Goal: Task Accomplishment & Management: Manage account settings

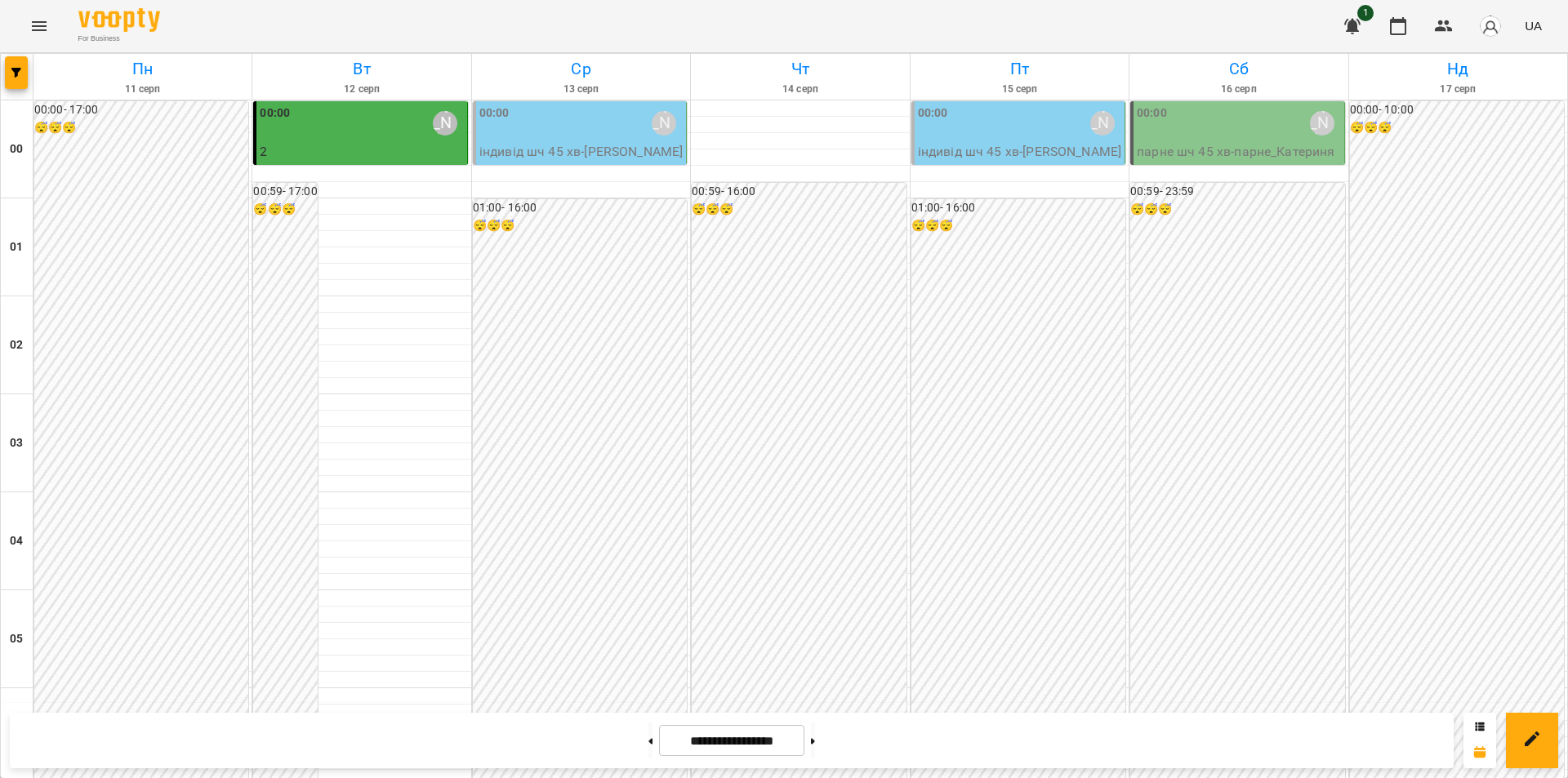
scroll to position [1552, 0]
click at [649, 743] on button at bounding box center [651, 740] width 4 height 36
type input "**********"
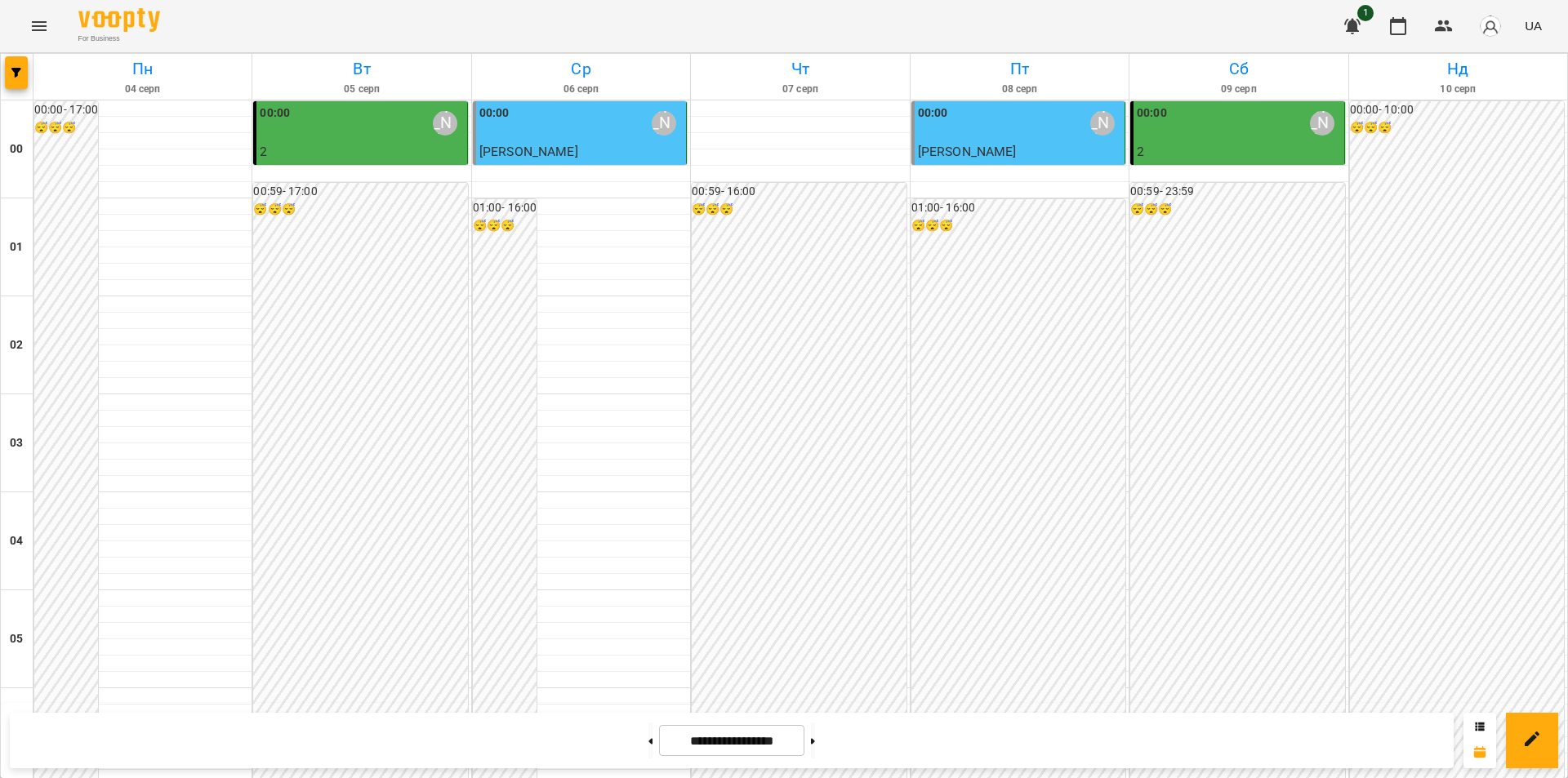
scroll to position [1470, 0]
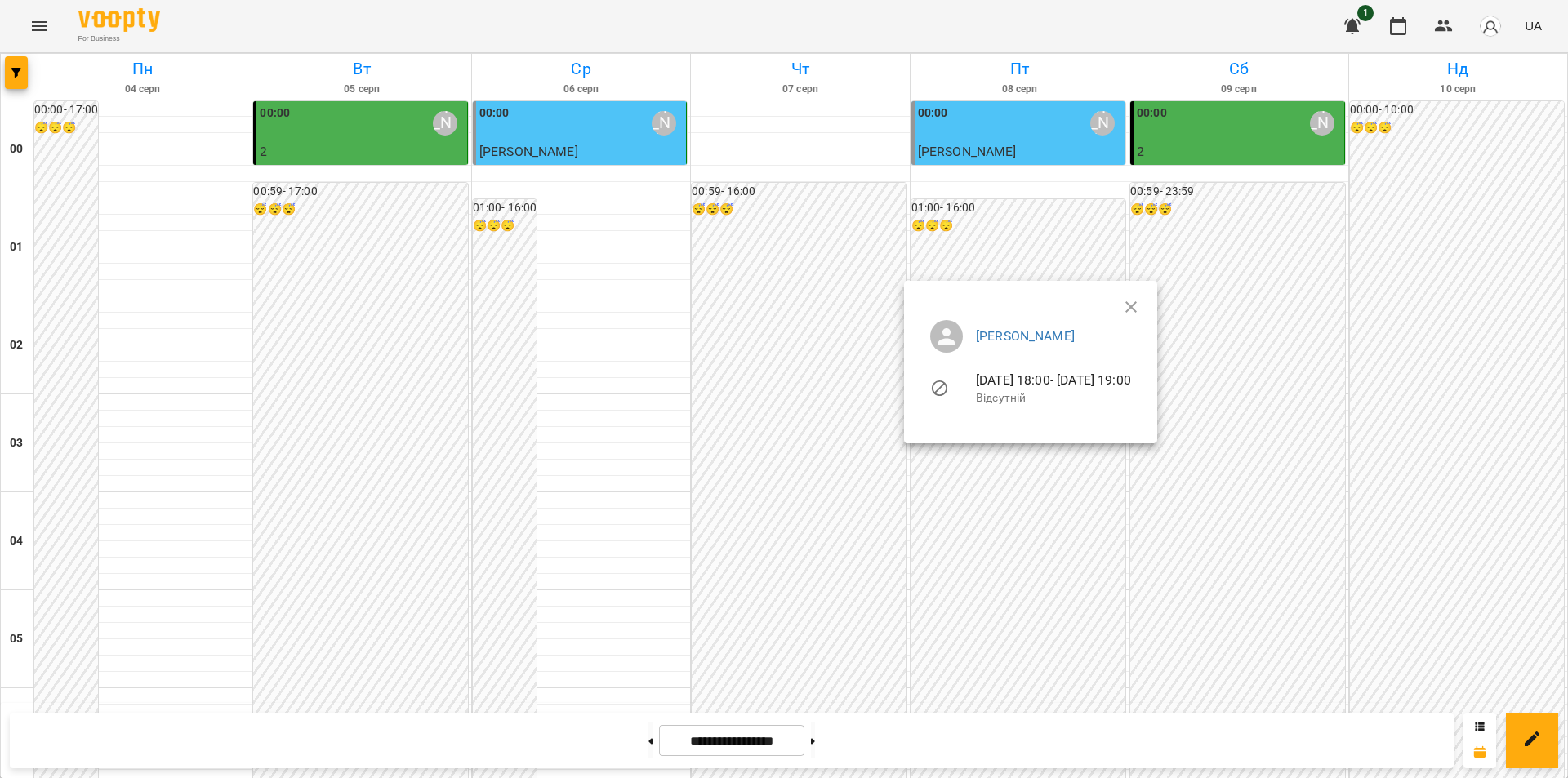
click at [348, 445] on div at bounding box center [784, 389] width 1568 height 778
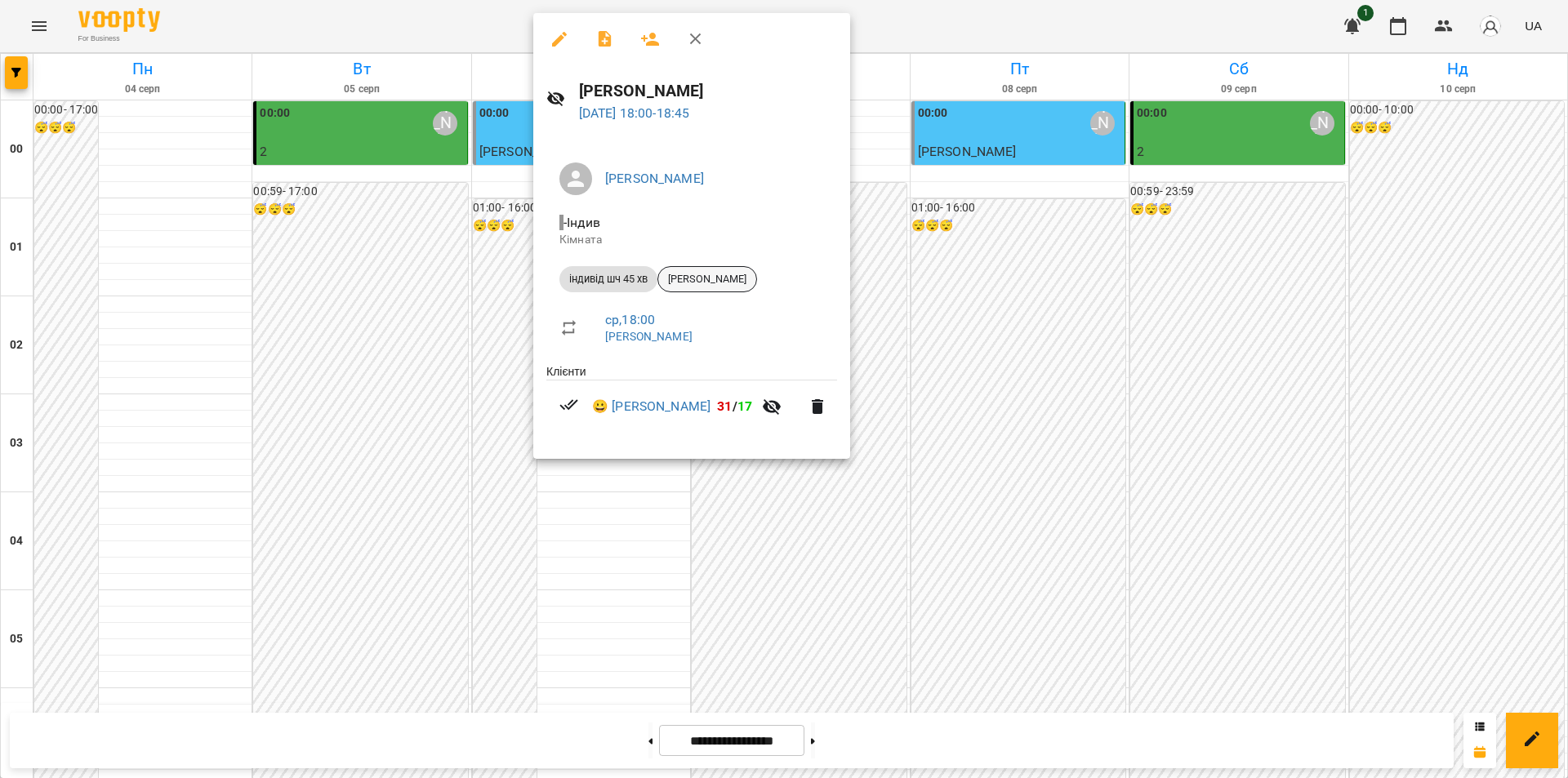
click at [731, 275] on span "[PERSON_NAME]" at bounding box center [707, 279] width 98 height 15
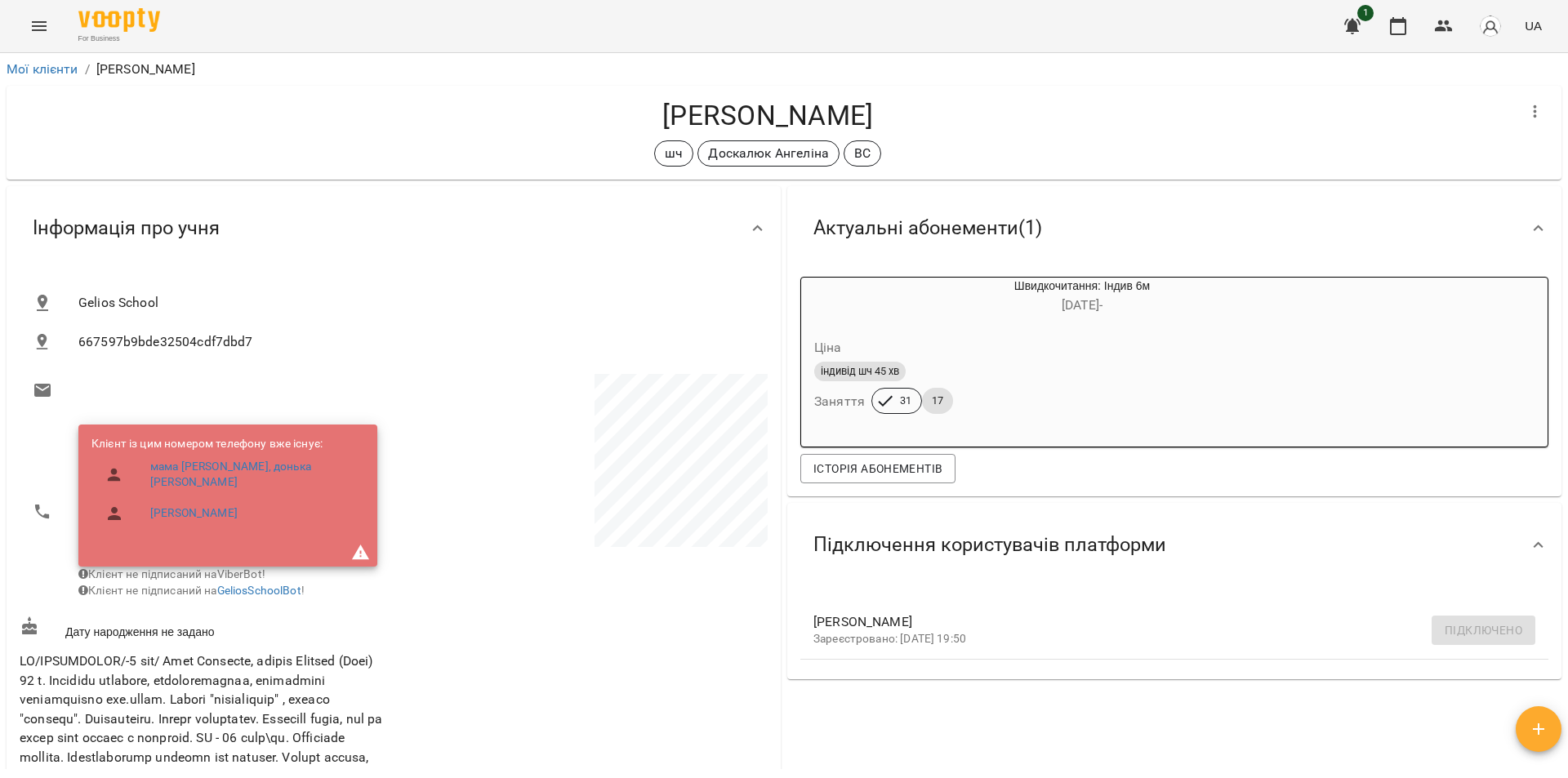
drag, startPoint x: 928, startPoint y: 117, endPoint x: 633, endPoint y: 140, distance: 295.9
click at [631, 128] on h4 "[PERSON_NAME]" at bounding box center [767, 115] width 1496 height 33
copy h4 "[PERSON_NAME]"
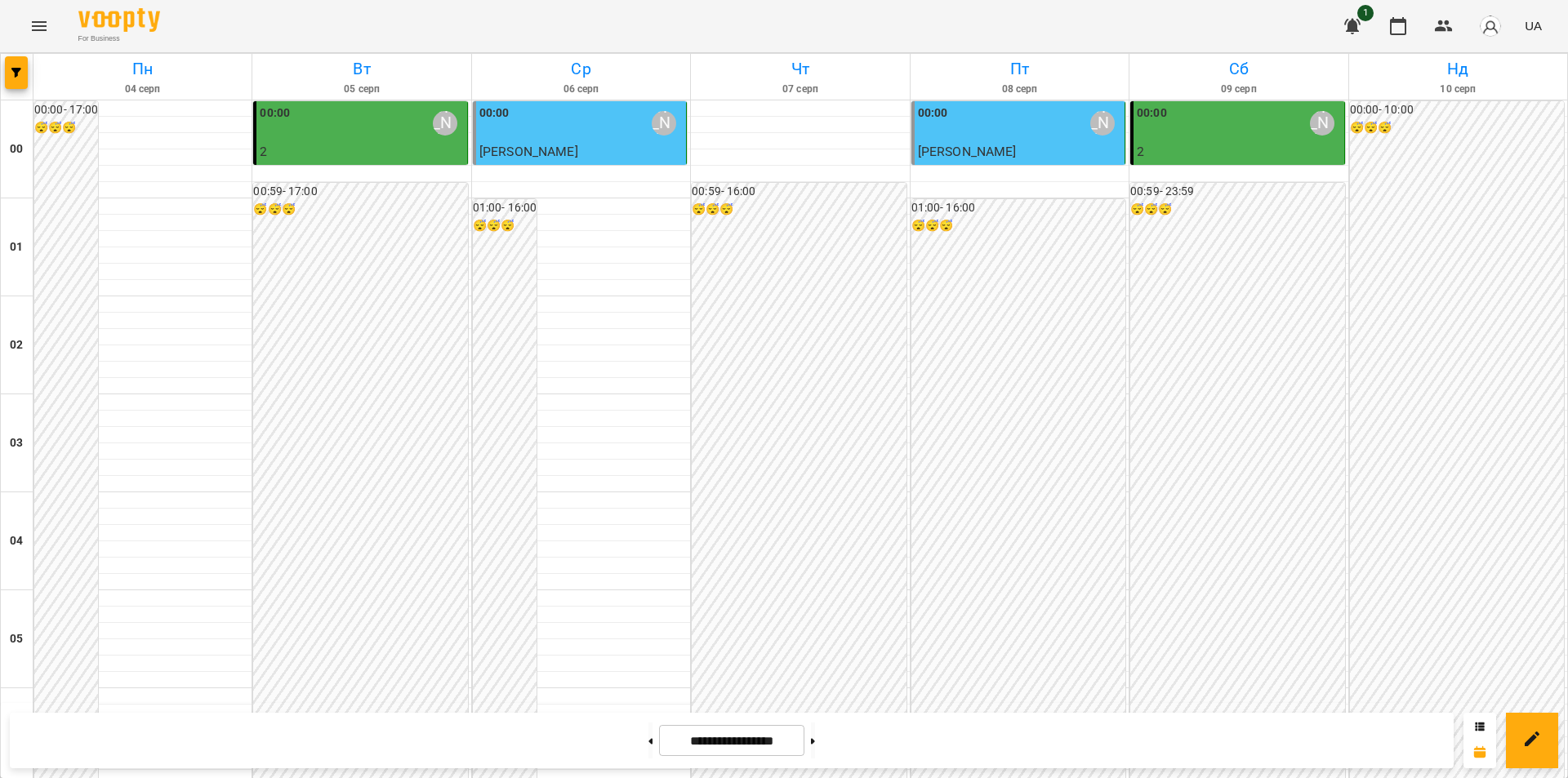
scroll to position [1748, 0]
click at [815, 742] on button at bounding box center [813, 740] width 4 height 36
type input "**********"
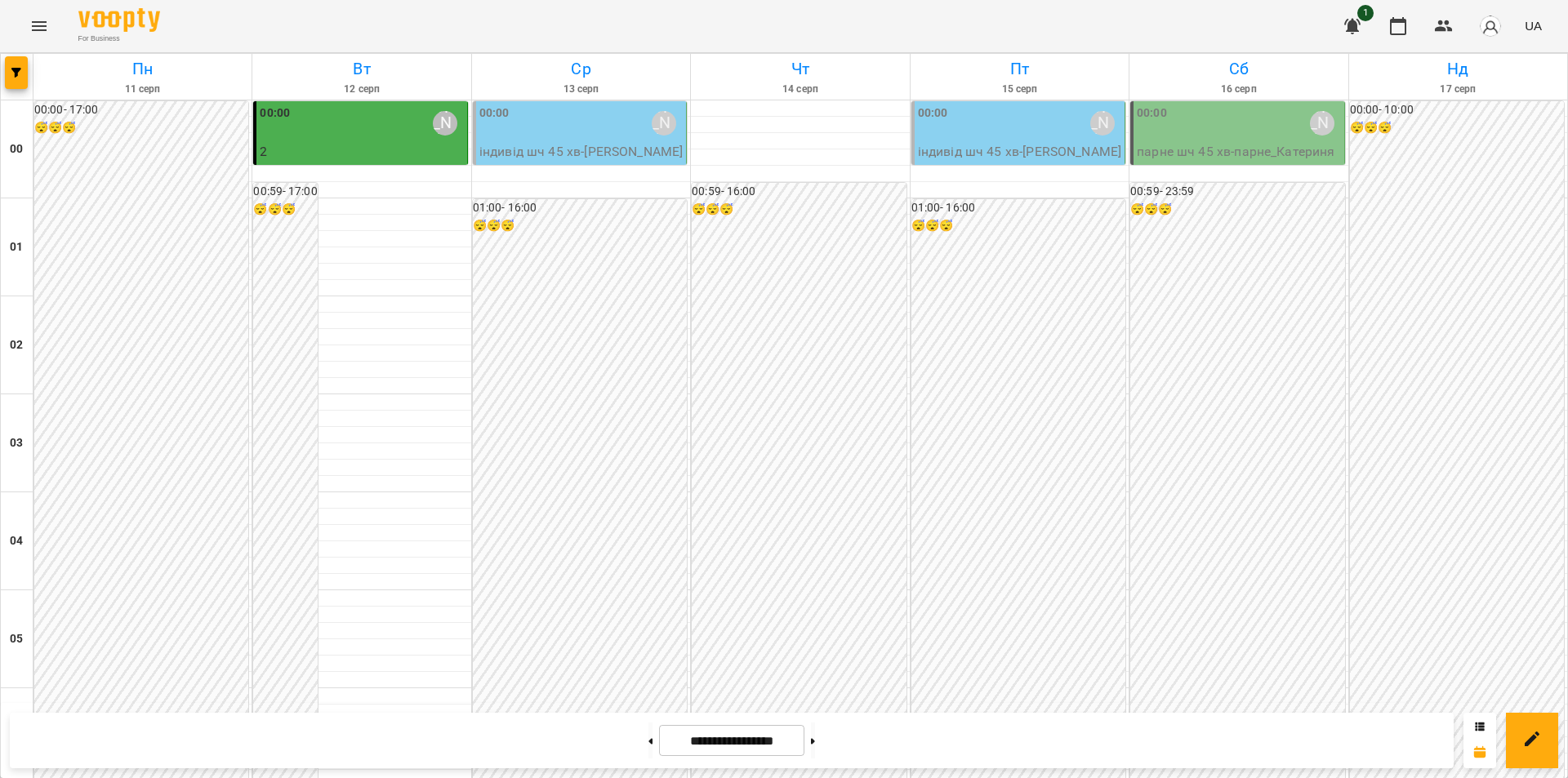
scroll to position [1503, 0]
